Goal: Transaction & Acquisition: Book appointment/travel/reservation

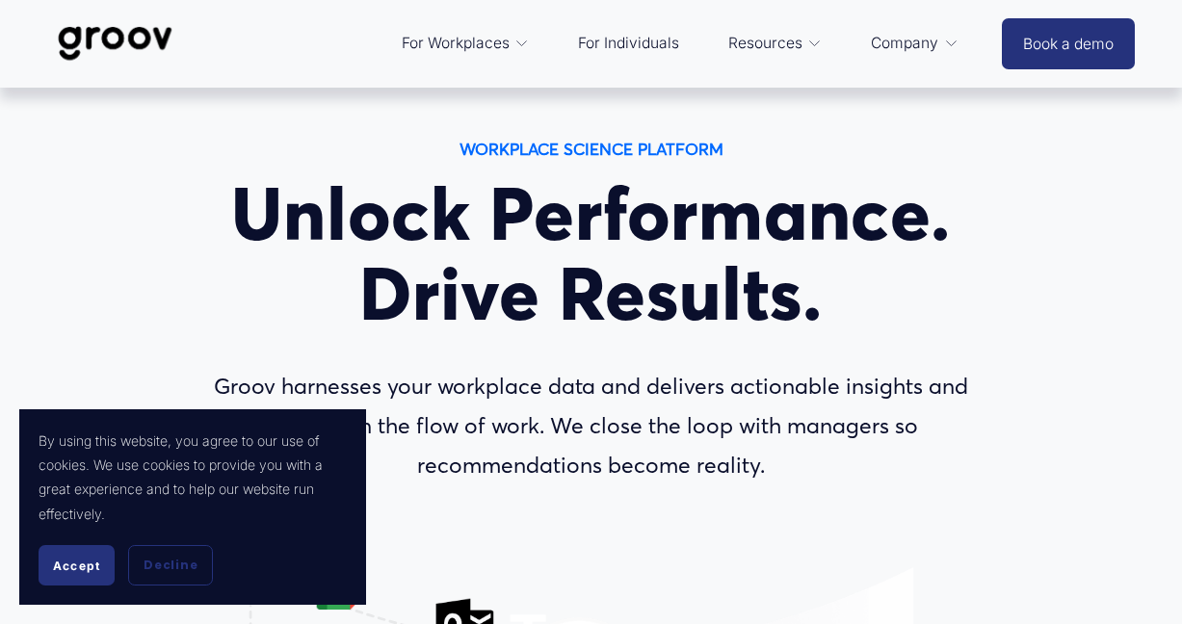
click at [91, 567] on span "Accept" at bounding box center [76, 565] width 47 height 14
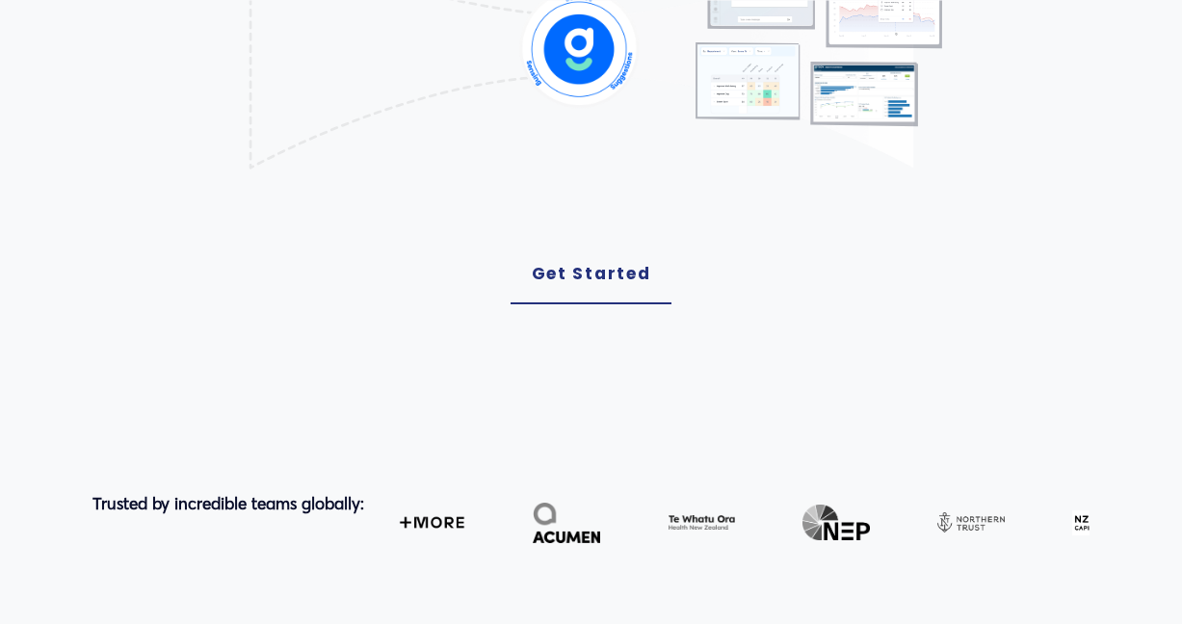
scroll to position [641, 0]
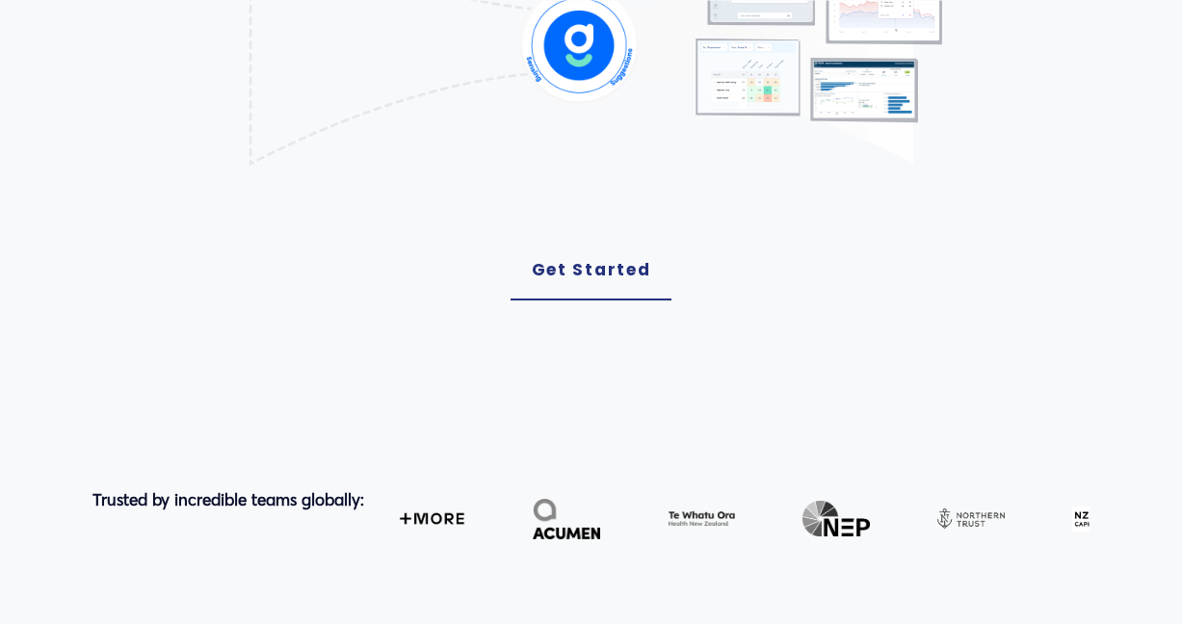
click at [624, 300] on link "Get Started" at bounding box center [591, 271] width 162 height 60
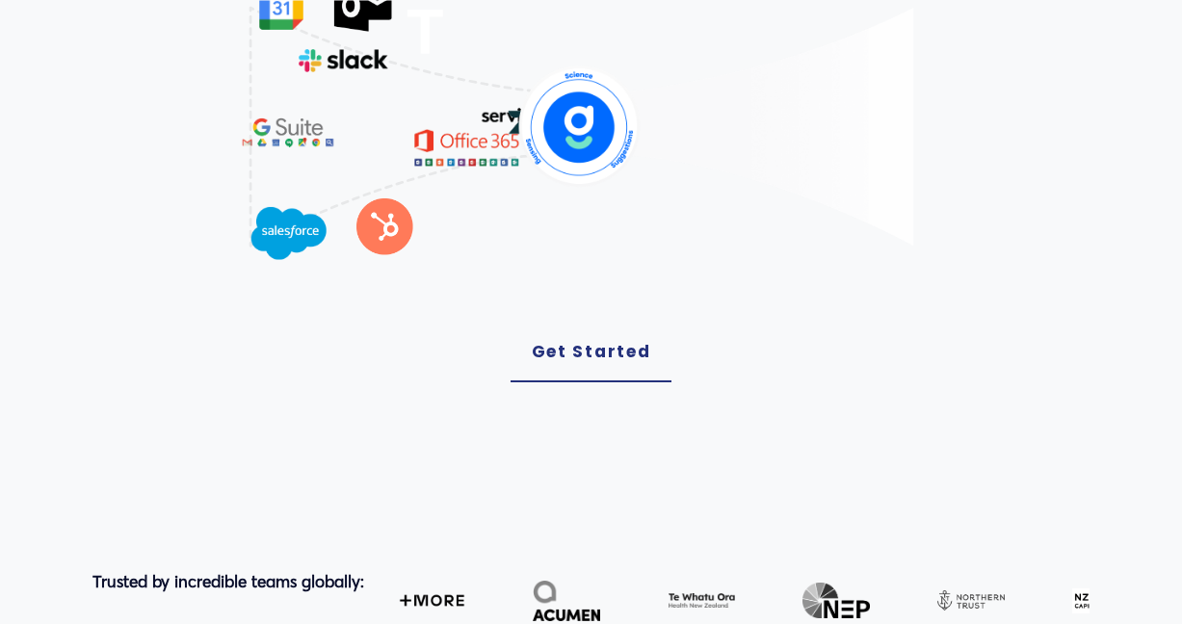
scroll to position [546, 0]
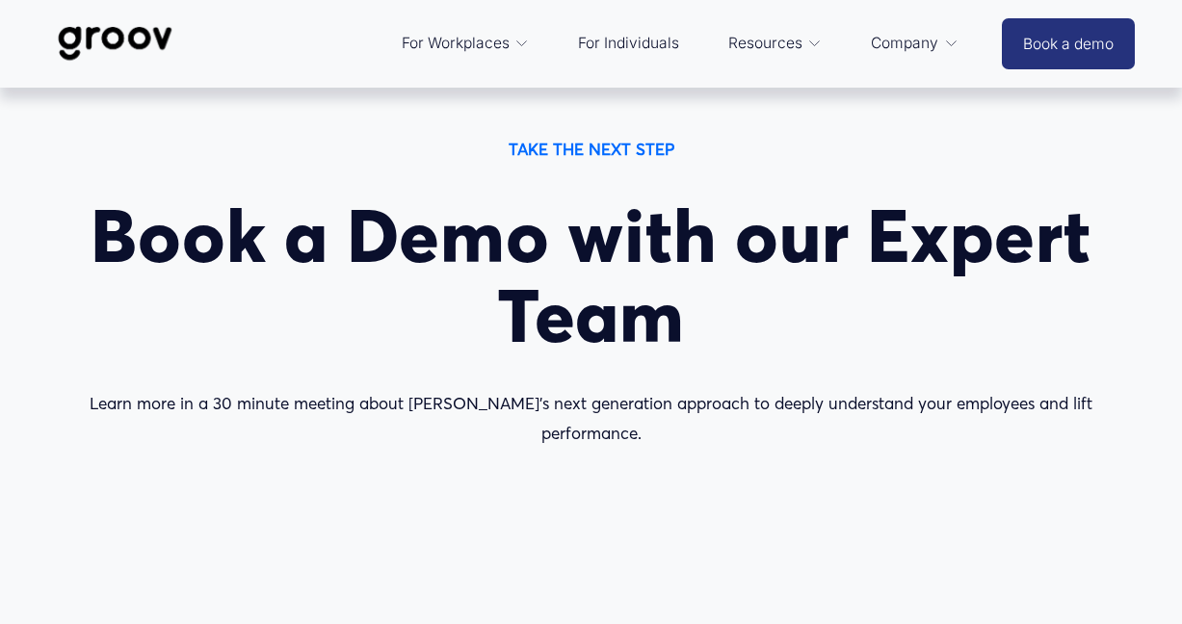
click at [0, 0] on span "Platform Overview" at bounding box center [0, 0] width 0 height 0
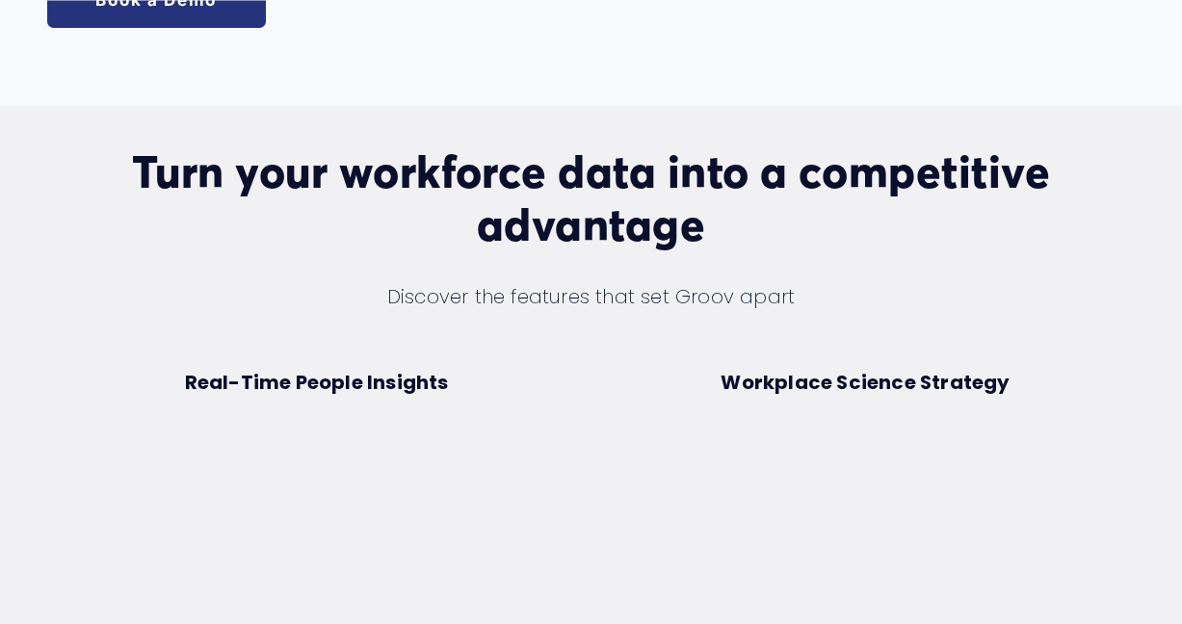
scroll to position [306, 0]
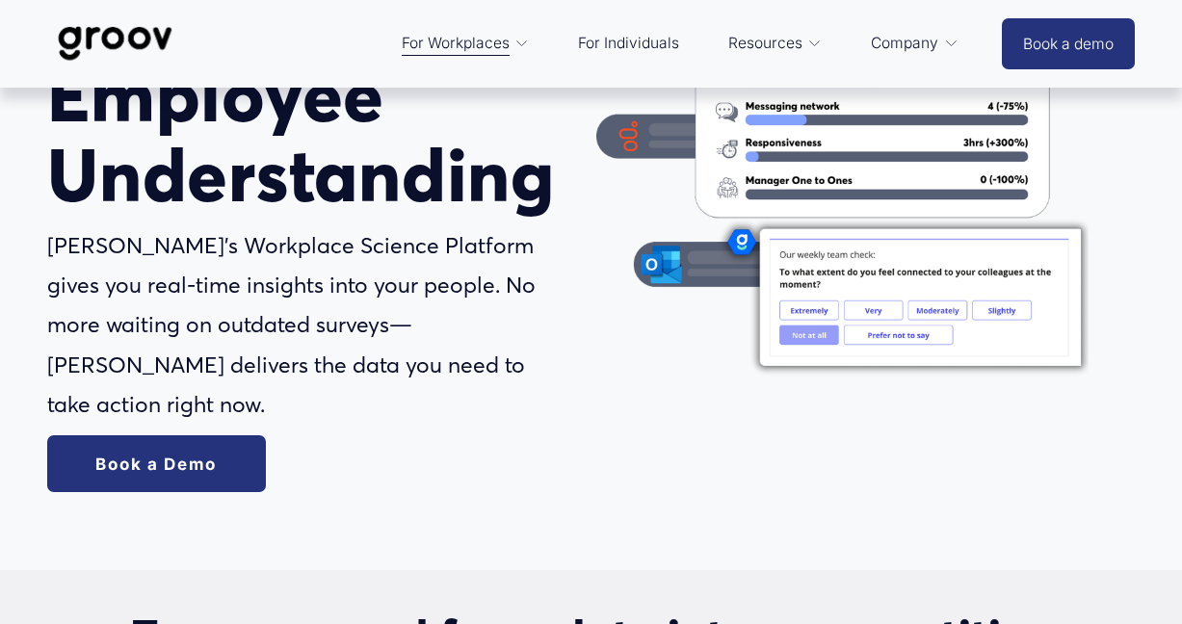
click at [164, 455] on link "Book a Demo" at bounding box center [156, 464] width 218 height 58
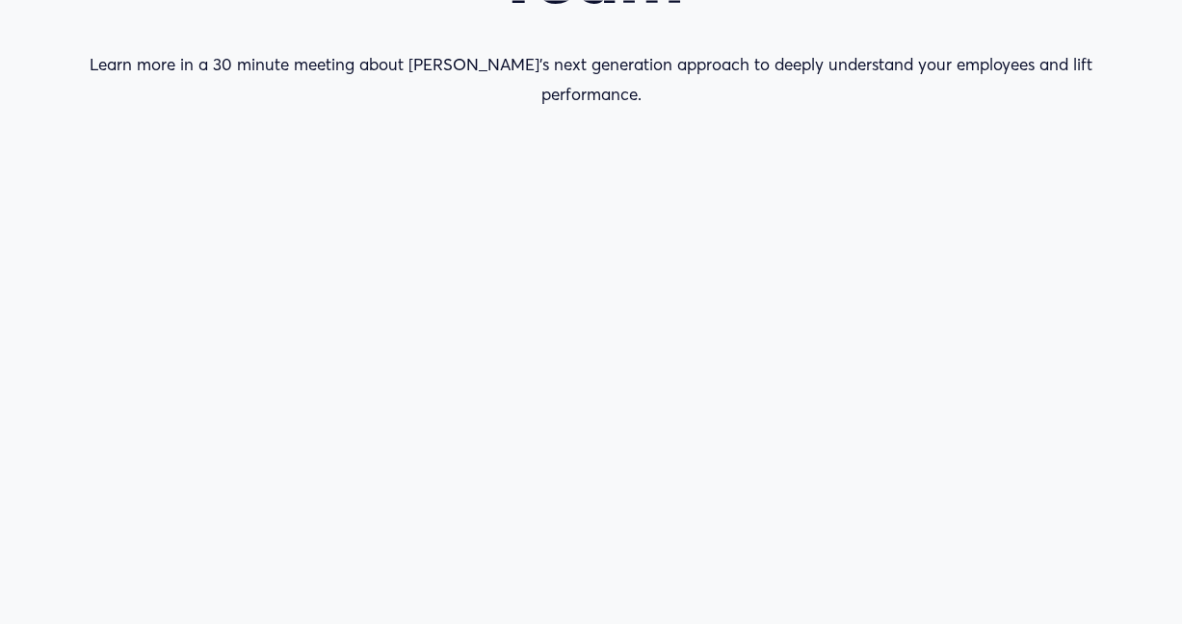
scroll to position [348, 0]
